Goal: Information Seeking & Learning: Learn about a topic

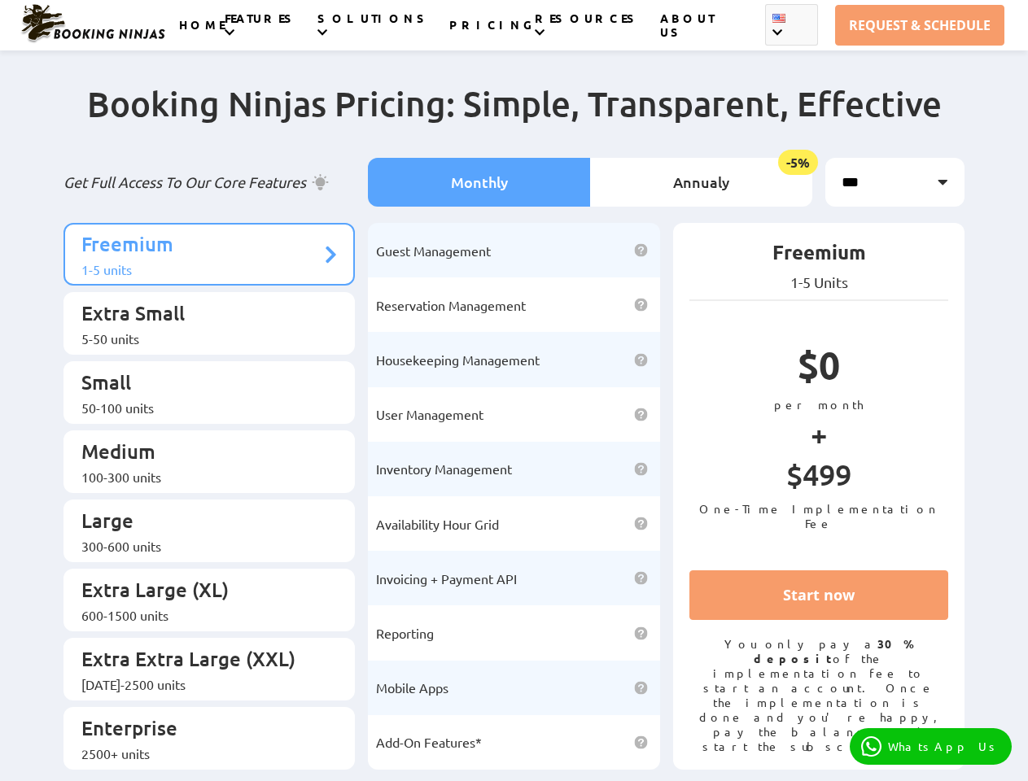
click at [514, 391] on li "User Management Save money on software license purchases by getting multiple us…" at bounding box center [514, 414] width 292 height 55
click at [920, 25] on link "REQUEST & SCHEDULE" at bounding box center [919, 25] width 169 height 41
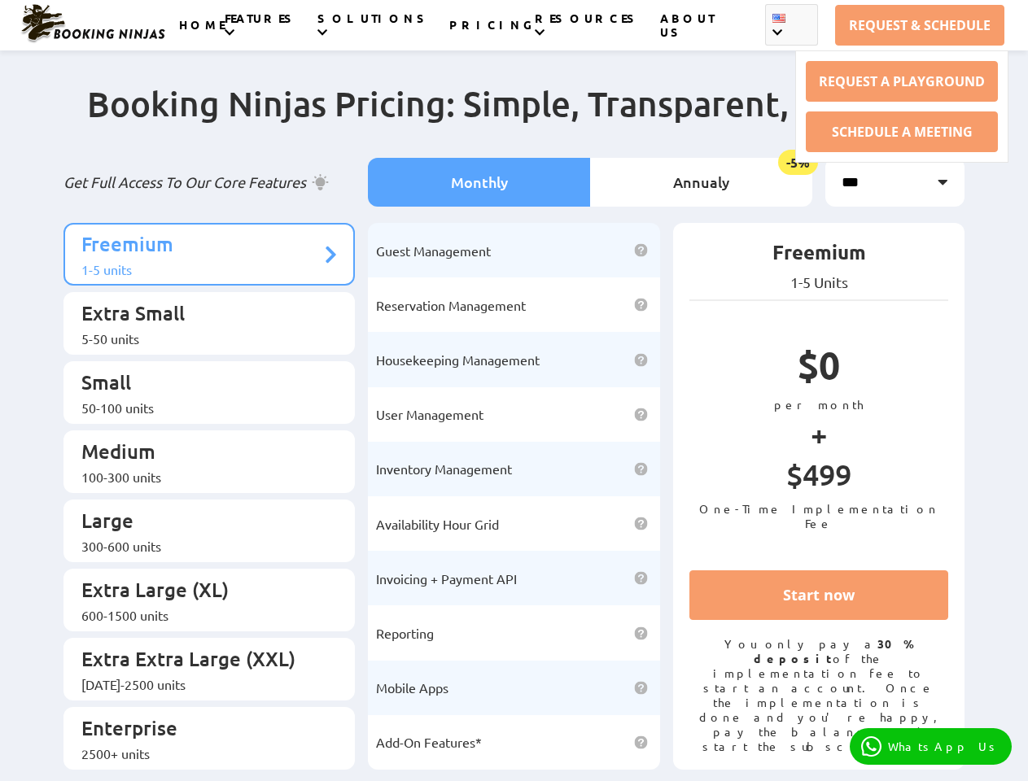
click at [287, 34] on li "FEATURES" at bounding box center [271, 25] width 93 height 28
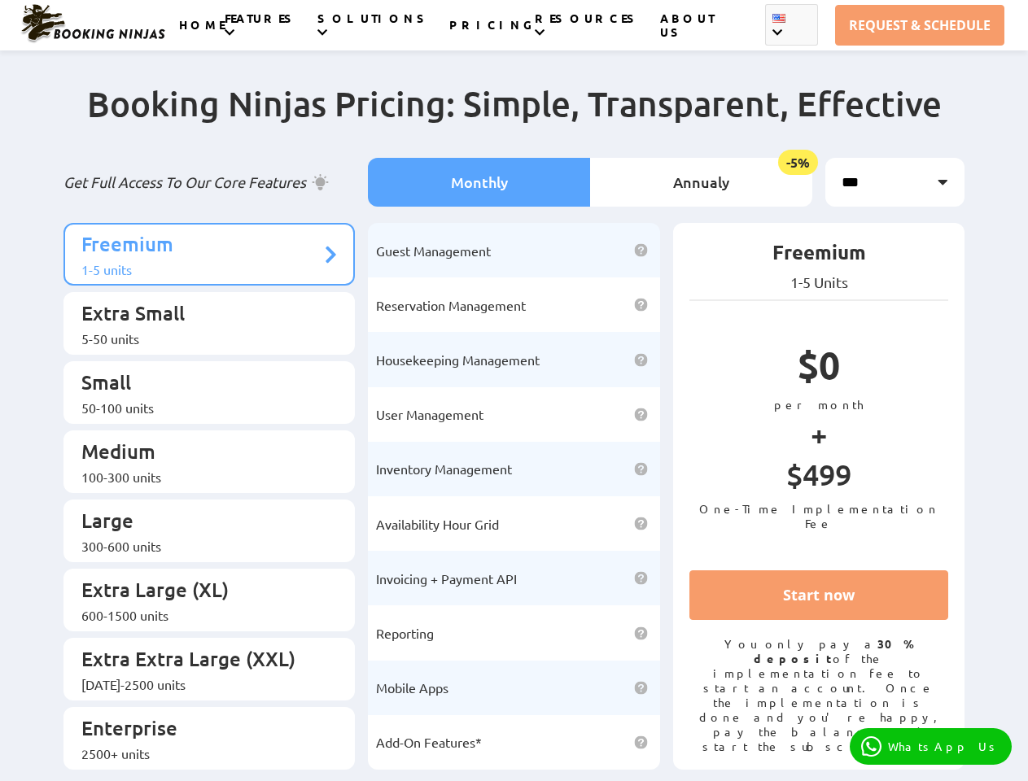
click at [392, 34] on li "SOLUTIONS" at bounding box center [383, 25] width 132 height 28
click at [576, 34] on li "RESOURCES CLIENT PORTAL BLOG FAQS CUSTOMER STORIES WEBINARS" at bounding box center [597, 25] width 125 height 28
click at [774, 34] on li "English Espanol Portuguese Indonesian Turkish German Arabic Italian Dutch" at bounding box center [791, 25] width 53 height 42
click at [479, 178] on li "Monthly" at bounding box center [479, 182] width 222 height 49
click at [701, 178] on li "Annualy -5%" at bounding box center [701, 182] width 222 height 49
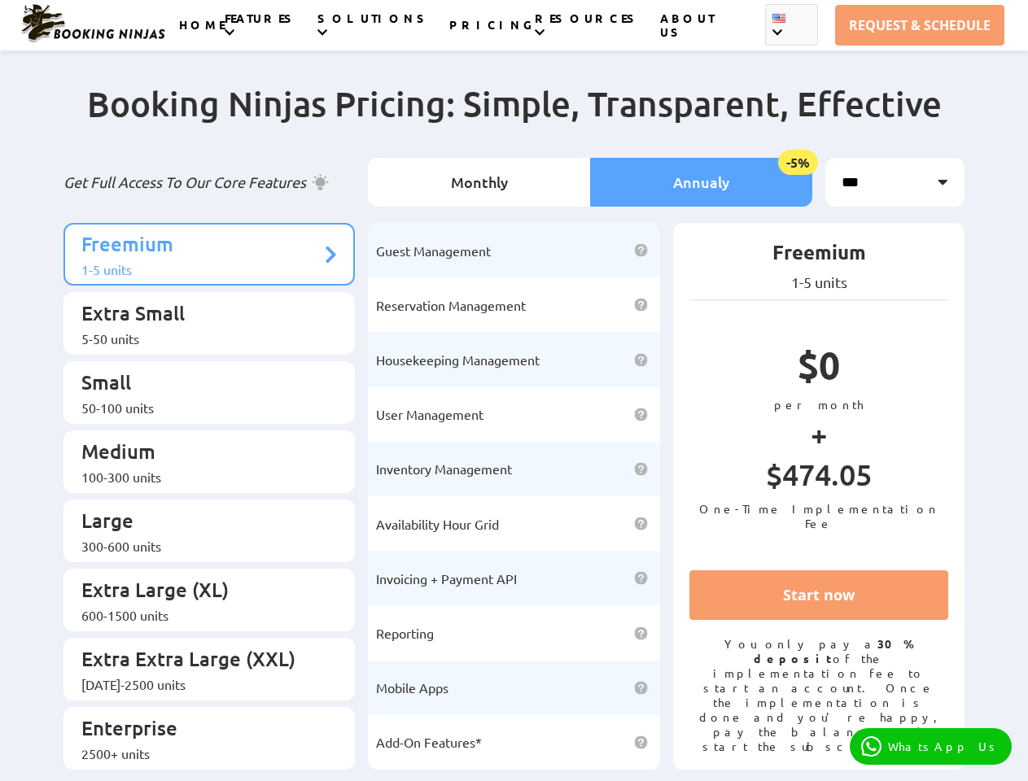
click at [209, 247] on p "Freemium" at bounding box center [201, 246] width 240 height 30
click at [209, 312] on p "Extra Small" at bounding box center [201, 315] width 240 height 30
